Goal: Entertainment & Leisure: Consume media (video, audio)

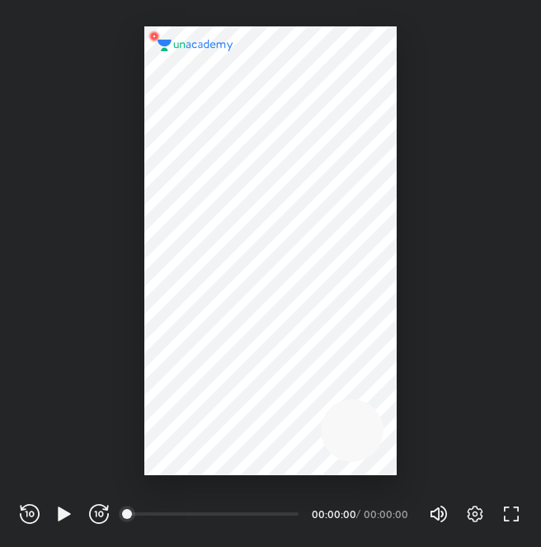
scroll to position [547, 541]
click at [71, 508] on icon "button" at bounding box center [64, 514] width 20 height 20
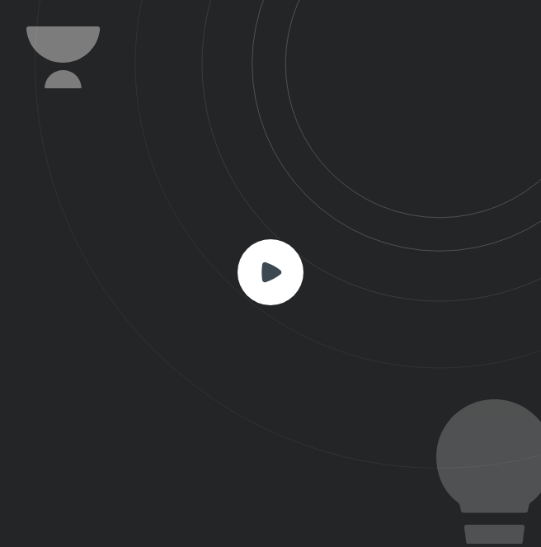
click at [264, 253] on rect at bounding box center [271, 272] width 66 height 66
click at [263, 258] on rect at bounding box center [271, 272] width 66 height 66
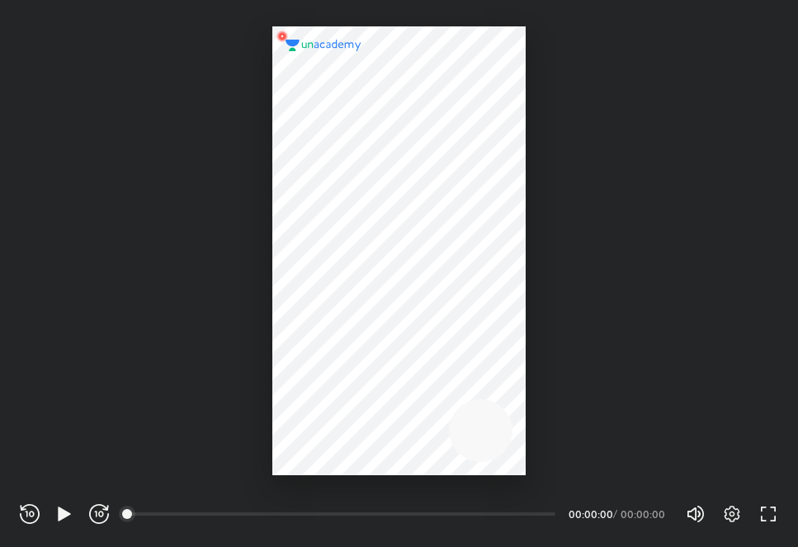
scroll to position [547, 798]
click at [56, 511] on icon "button" at bounding box center [64, 514] width 20 height 20
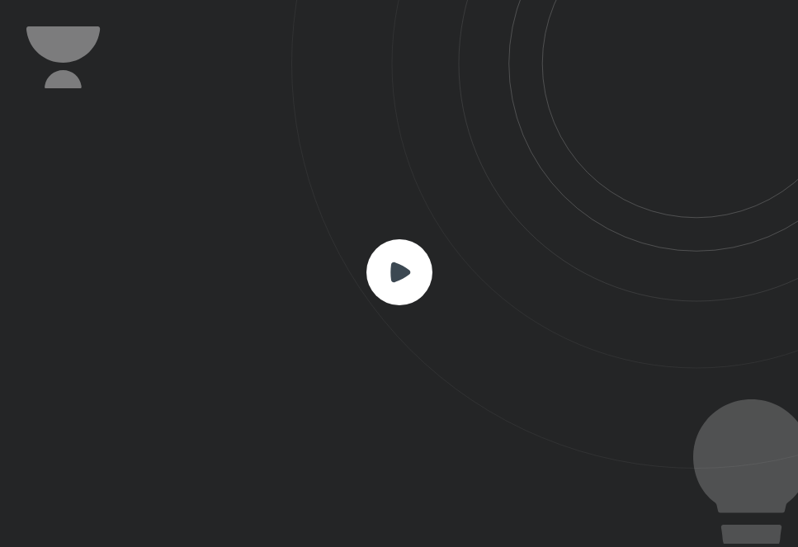
click at [394, 274] on icon at bounding box center [400, 272] width 20 height 20
click at [393, 268] on icon at bounding box center [400, 272] width 20 height 20
